Goal: Find specific page/section: Find specific page/section

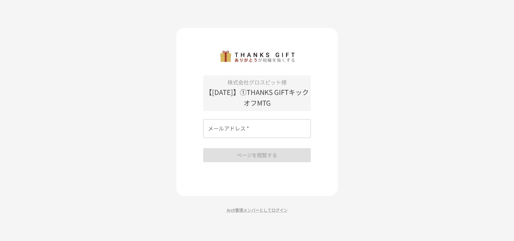
drag, startPoint x: 0, startPoint y: 0, endPoint x: 231, endPoint y: 132, distance: 266.4
click at [231, 132] on input "メールアドレス   *" at bounding box center [257, 128] width 108 height 19
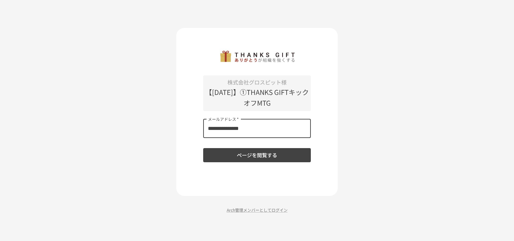
type input "**********"
click at [203, 148] on button "ページを閲覧する" at bounding box center [257, 155] width 108 height 14
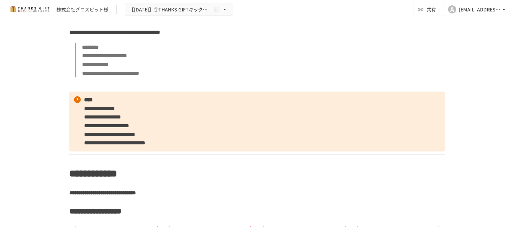
scroll to position [1204, 0]
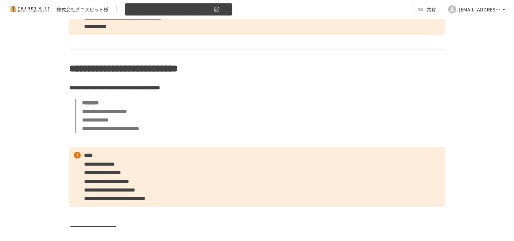
click at [179, 5] on button "【[DATE]】①THANKS GIFTキックオフMTG" at bounding box center [179, 9] width 108 height 13
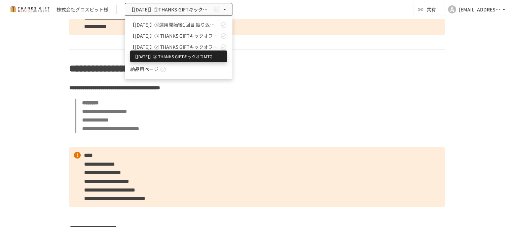
click at [170, 47] on span "【[DATE]】② THANKS GIFTキックオフMTG" at bounding box center [174, 46] width 89 height 7
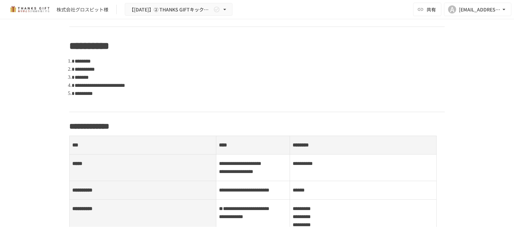
scroll to position [208, 0]
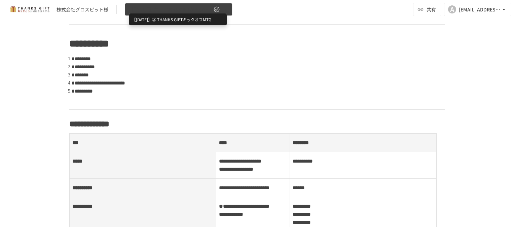
click at [203, 11] on span "【[DATE]】② THANKS GIFTキックオフMTG" at bounding box center [170, 9] width 83 height 8
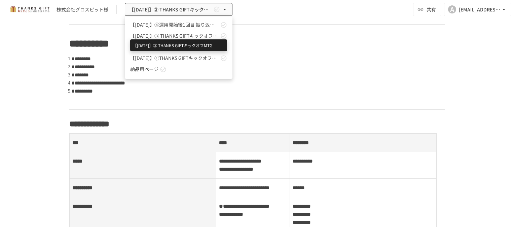
click at [179, 34] on span "【[DATE]】➂ THANKS GIFTキックオフMTG" at bounding box center [174, 35] width 89 height 7
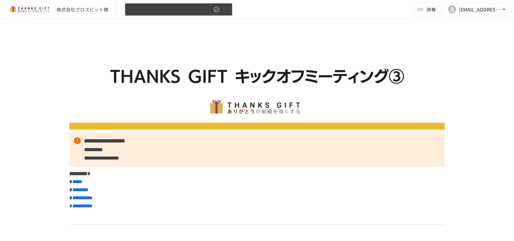
click at [178, 14] on button "【[DATE]】➂ THANKS GIFTキックオフMTG" at bounding box center [179, 9] width 108 height 13
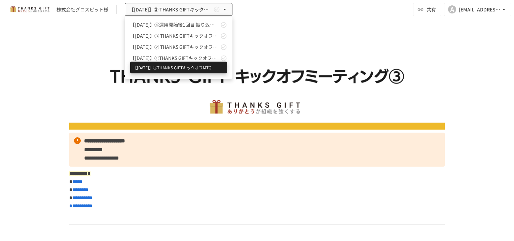
click at [171, 54] on span "【[DATE]】①THANKS GIFTキックオフMTG" at bounding box center [174, 57] width 89 height 7
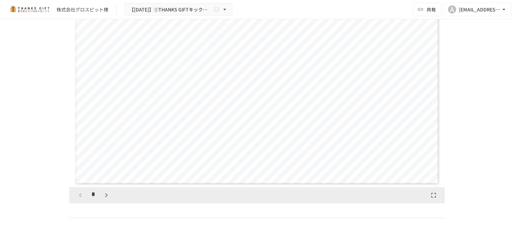
scroll to position [499, 0]
drag, startPoint x: 171, startPoint y: 54, endPoint x: 505, endPoint y: 98, distance: 336.5
click at [505, 98] on div "**********" at bounding box center [257, 123] width 514 height 208
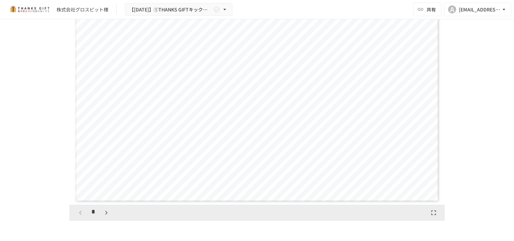
scroll to position [484, 0]
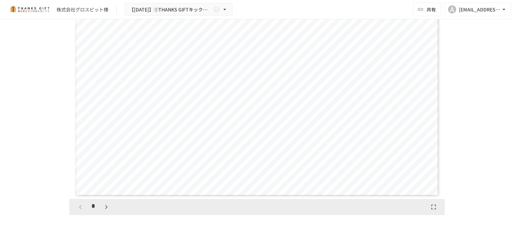
click at [103, 211] on icon "button" at bounding box center [106, 207] width 8 height 8
click at [105, 209] on icon "button" at bounding box center [106, 207] width 2 height 4
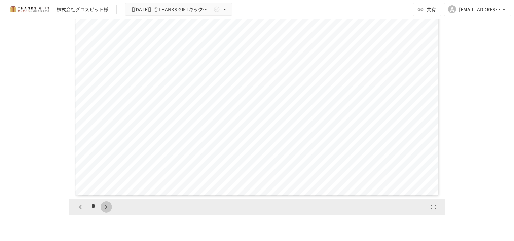
scroll to position [841, 0]
click at [107, 211] on icon "button" at bounding box center [106, 207] width 8 height 8
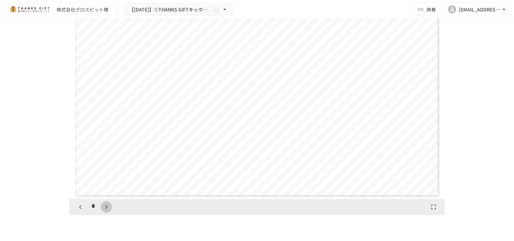
click at [107, 211] on icon "button" at bounding box center [106, 207] width 8 height 8
click at [107, 211] on icon "button" at bounding box center [110, 207] width 8 height 8
